Goal: Task Accomplishment & Management: Use online tool/utility

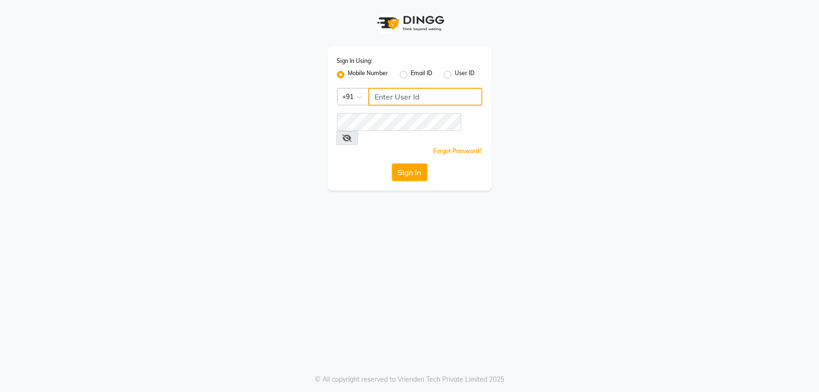
click at [448, 96] on input "Username" at bounding box center [426, 97] width 114 height 18
click at [403, 103] on input "7439836561" at bounding box center [426, 97] width 114 height 18
type input "7439836561"
click at [413, 163] on button "Sign In" at bounding box center [410, 172] width 36 height 18
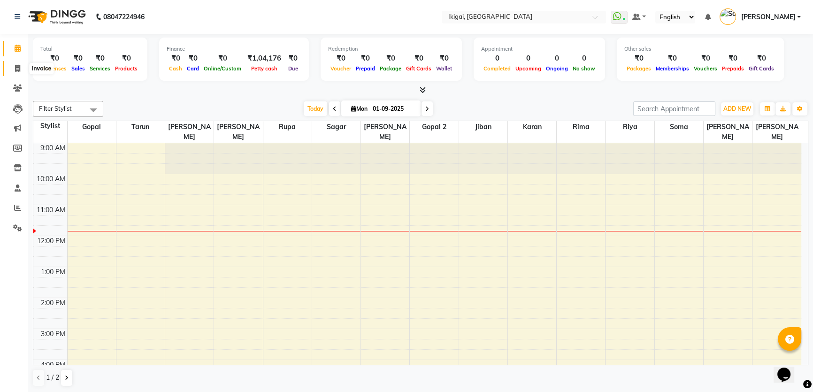
click at [14, 64] on span at bounding box center [17, 68] width 16 height 11
select select "service"
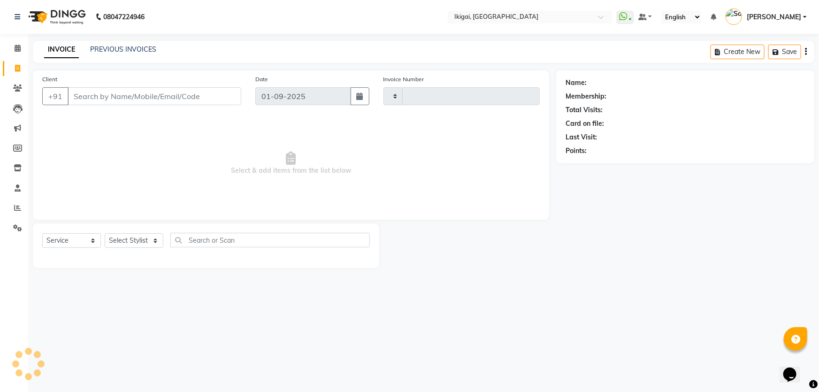
type input "1861"
select select "4429"
click at [145, 240] on select "Select Stylist" at bounding box center [134, 240] width 59 height 15
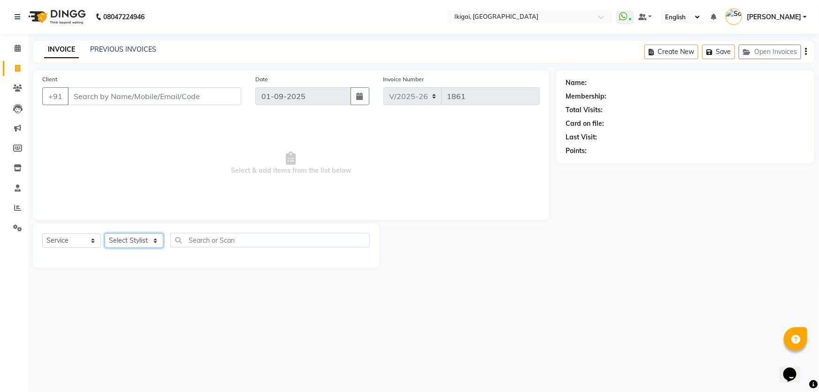
select select "88668"
click at [105, 233] on select "Select Stylist [PERSON_NAME] gopal 2 [PERSON_NAME] [PERSON_NAME] [PERSON_NAME] …" at bounding box center [134, 240] width 59 height 15
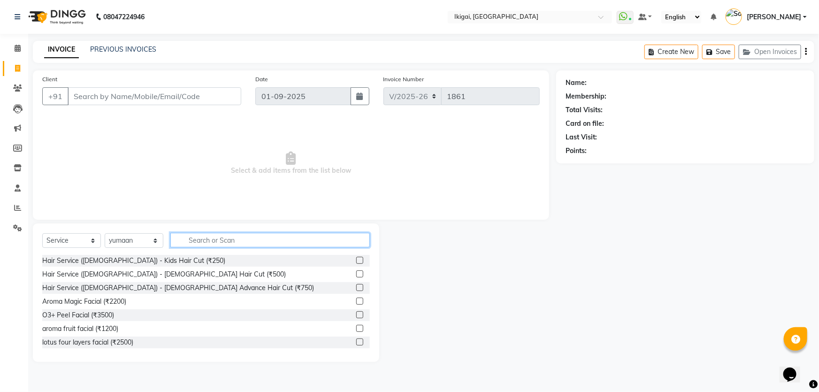
click at [255, 244] on input "text" at bounding box center [270, 240] width 200 height 15
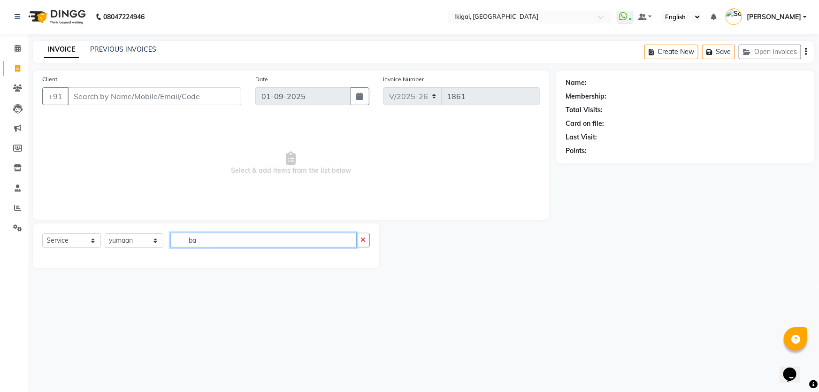
type input "b"
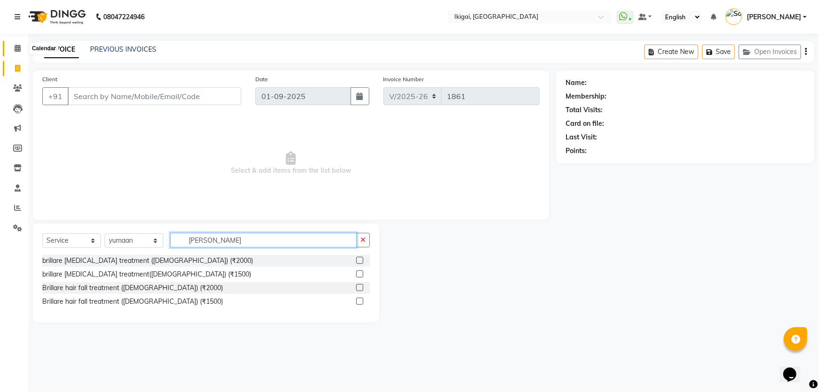
type input "[PERSON_NAME]"
click at [15, 47] on icon at bounding box center [18, 48] width 6 height 7
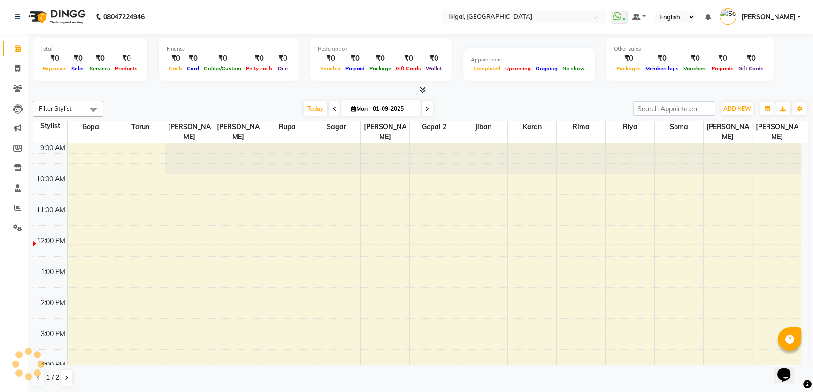
scroll to position [93, 0]
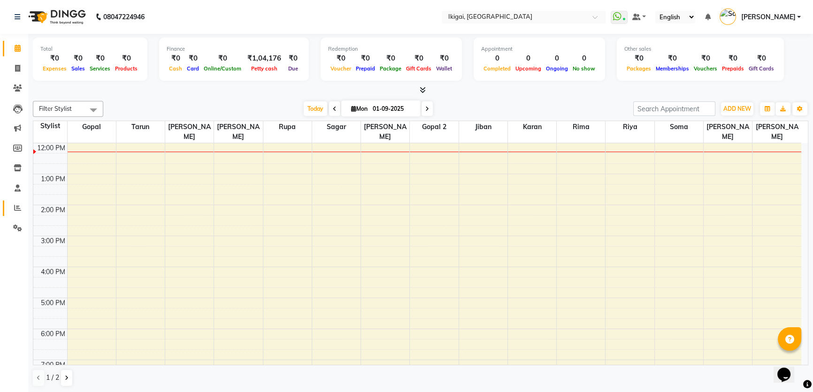
click at [15, 203] on span at bounding box center [17, 208] width 16 height 11
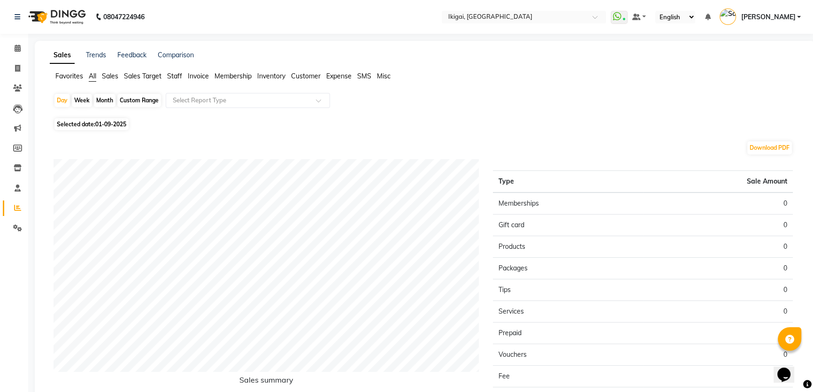
click at [175, 77] on span "Staff" at bounding box center [174, 76] width 15 height 8
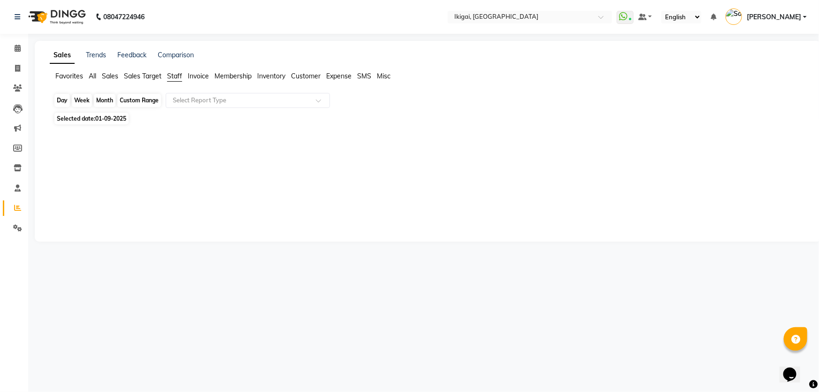
click at [64, 103] on div "Day" at bounding box center [61, 100] width 15 height 13
select select "9"
select select "2025"
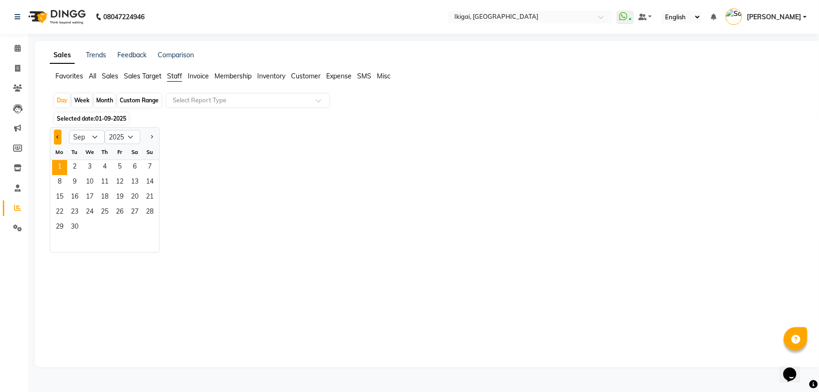
click at [57, 133] on button "Previous month" at bounding box center [58, 137] width 8 height 15
select select "8"
click at [148, 225] on span "31" at bounding box center [149, 227] width 15 height 15
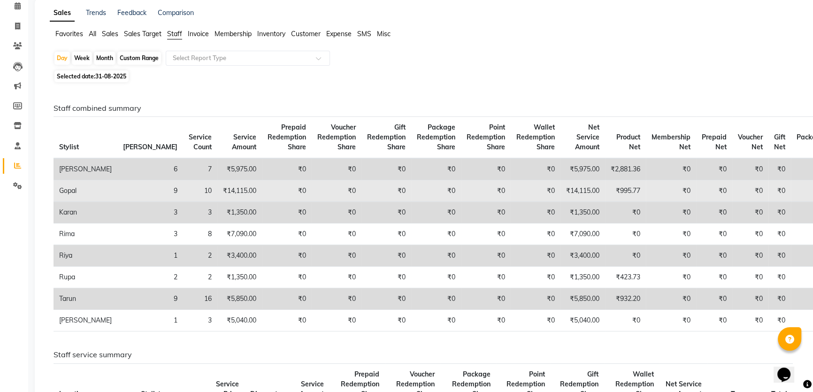
scroll to position [42, 0]
